Goal: Manage account settings

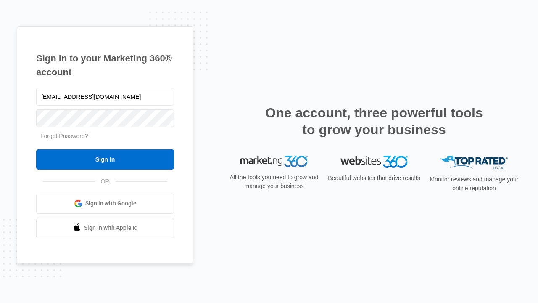
type input "[EMAIL_ADDRESS][DOMAIN_NAME]"
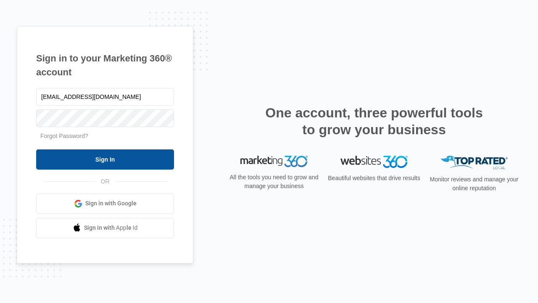
click at [105, 159] on input "Sign In" at bounding box center [105, 159] width 138 height 20
